Goal: Task Accomplishment & Management: Use online tool/utility

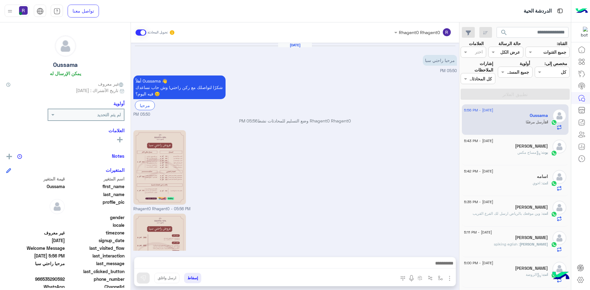
scroll to position [56, 0]
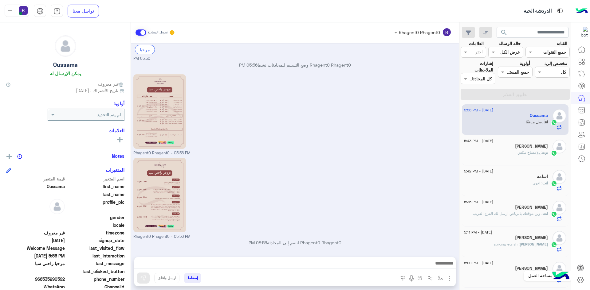
click at [582, 282] on icon at bounding box center [580, 280] width 7 height 7
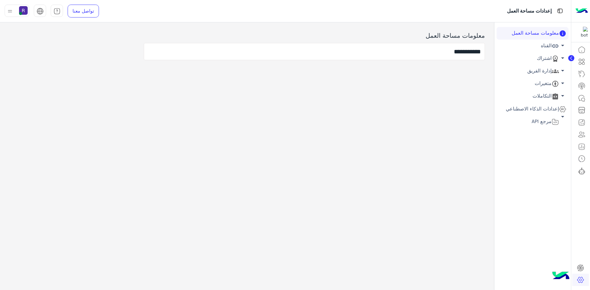
click at [543, 58] on link "اشتراك arrow_drop_down" at bounding box center [533, 58] width 72 height 13
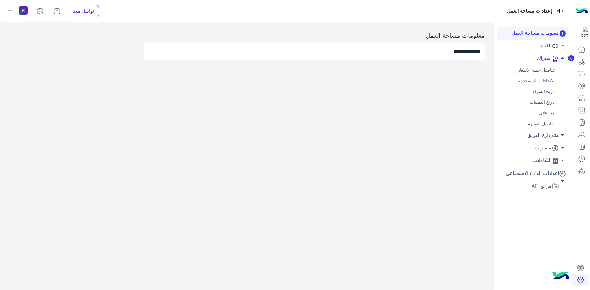
click at [550, 115] on link "محفظتي" at bounding box center [533, 113] width 72 height 11
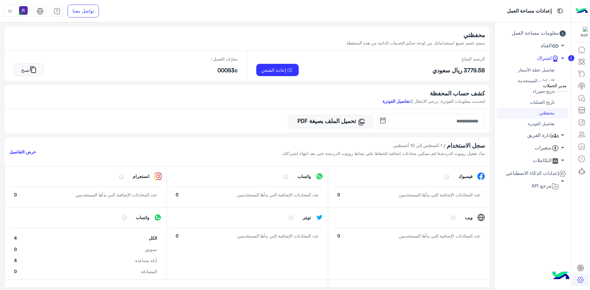
click at [582, 88] on icon at bounding box center [581, 85] width 7 height 7
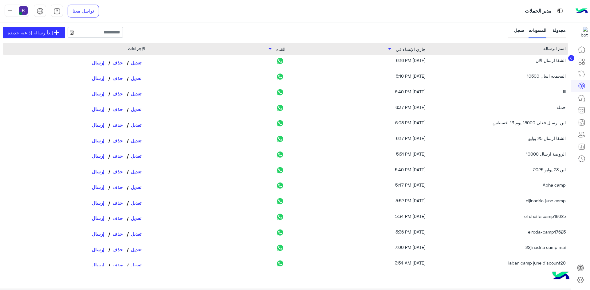
click at [514, 31] on div "سجل" at bounding box center [516, 32] width 15 height 11
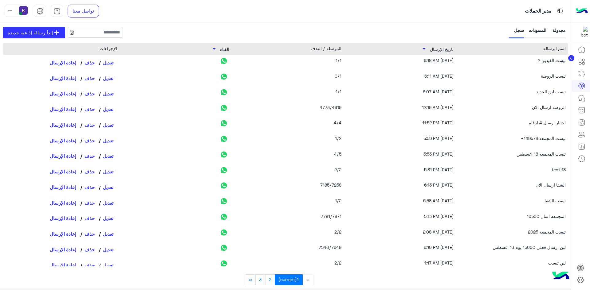
click at [538, 30] on div "المسودات" at bounding box center [538, 32] width 18 height 11
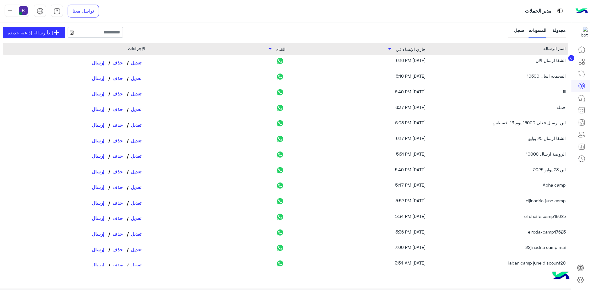
click at [523, 30] on div "مجدولة المسودات سجل" at bounding box center [537, 32] width 61 height 11
click at [518, 31] on div "سجل" at bounding box center [516, 32] width 15 height 11
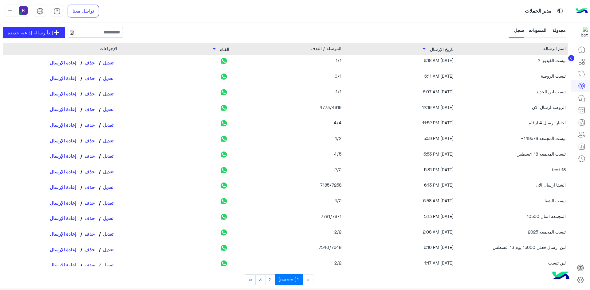
click at [533, 31] on div "المسودات" at bounding box center [538, 32] width 18 height 11
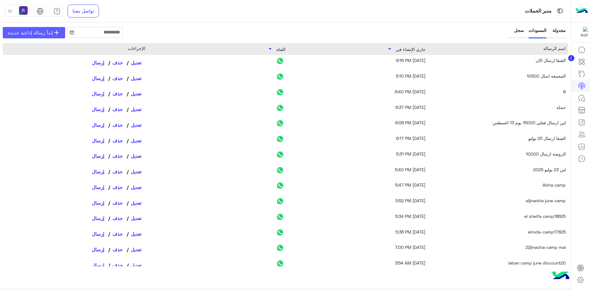
click at [46, 30] on span "إبدأ رسالة إذاعية جديدة" at bounding box center [30, 32] width 45 height 7
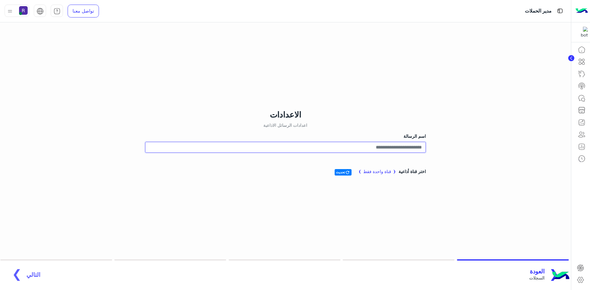
click at [399, 146] on input "اسم الرسالة" at bounding box center [285, 147] width 281 height 11
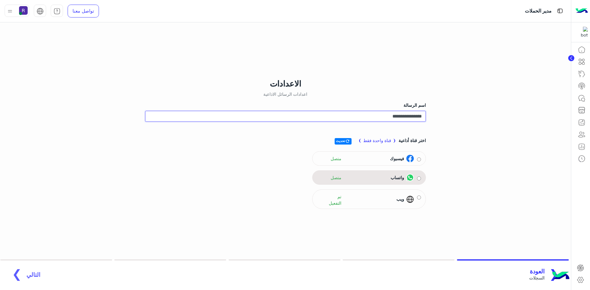
type input "**********"
click at [396, 172] on div "واتساب متصل" at bounding box center [369, 178] width 114 height 14
click at [397, 175] on span "واتساب" at bounding box center [398, 178] width 14 height 6
click at [31, 273] on span "التالي" at bounding box center [33, 271] width 14 height 7
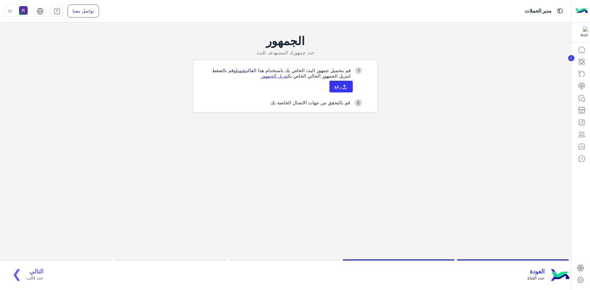
click at [240, 71] on link "تحميل" at bounding box center [241, 71] width 10 height 6
click at [335, 90] on button "رفع" at bounding box center [340, 87] width 23 height 12
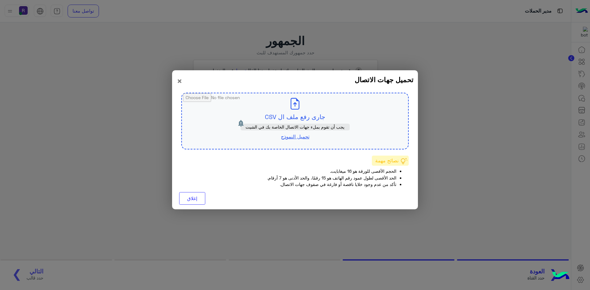
click at [298, 108] on input "file" at bounding box center [295, 121] width 226 height 56
type input "**********"
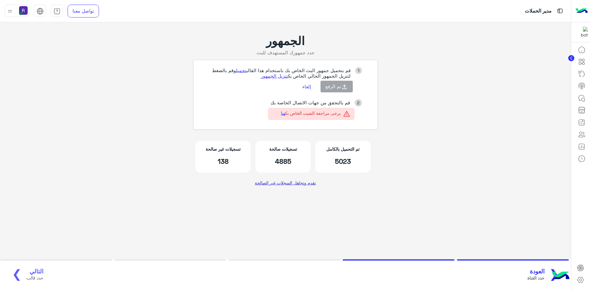
click at [292, 184] on link "تقدم وتجاهل السجلات غير الصالحة" at bounding box center [286, 182] width 66 height 11
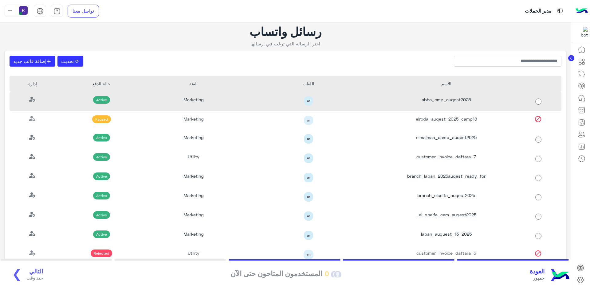
click at [476, 103] on div "abha_cmp_auqest2025" at bounding box center [446, 101] width 138 height 19
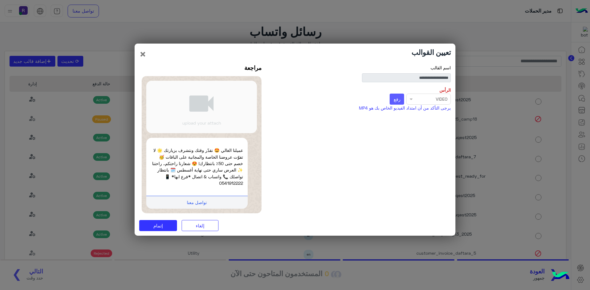
click at [398, 99] on span "رفع" at bounding box center [397, 99] width 7 height 6
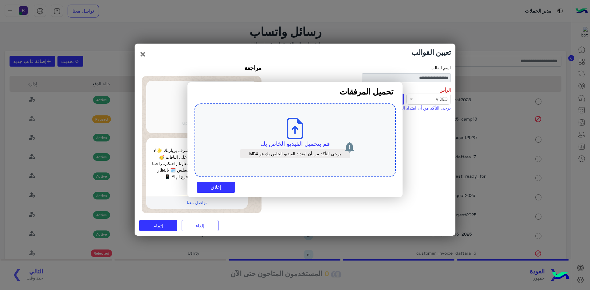
click at [290, 140] on p "قم بتحميل الفيديو الخاص بك" at bounding box center [295, 144] width 172 height 9
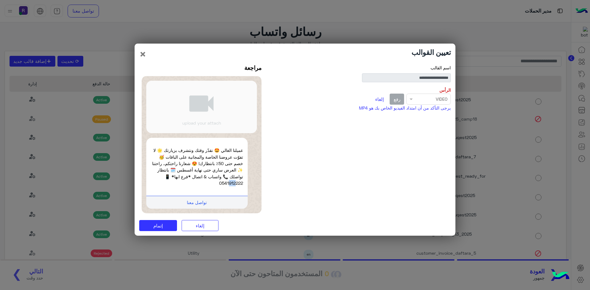
drag, startPoint x: 227, startPoint y: 183, endPoint x: 234, endPoint y: 183, distance: 6.8
click at [234, 183] on p "عميلنا الغالي 🤩 نقدّر وقتك ونتشرف بزيارتك 🌟 لا تفوّت عروضنا الخاصة والمجانية عل…" at bounding box center [197, 166] width 92 height 39
click at [165, 222] on button "إتمام" at bounding box center [158, 225] width 38 height 11
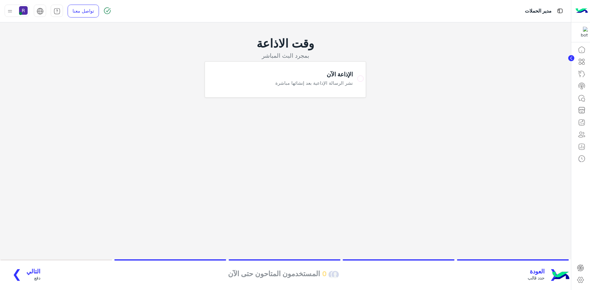
click at [22, 273] on button "التالي دفع ❯" at bounding box center [24, 275] width 37 height 17
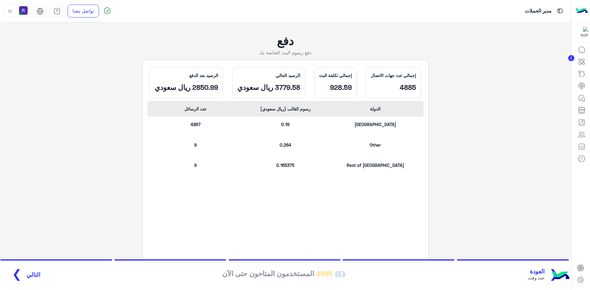
click at [30, 271] on button "التالي ❯" at bounding box center [24, 275] width 37 height 17
